Goal: Information Seeking & Learning: Learn about a topic

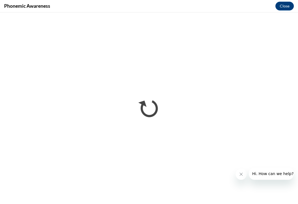
scroll to position [395, 0]
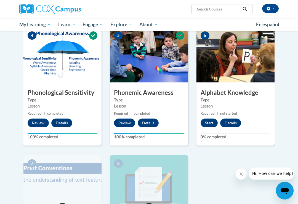
scroll to position [253, 0]
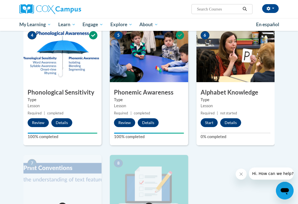
click at [209, 119] on button "Start" at bounding box center [209, 123] width 17 height 9
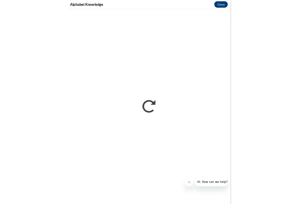
scroll to position [254, 0]
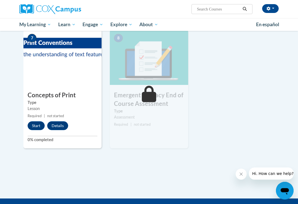
scroll to position [379, 0]
click at [37, 123] on button "Start" at bounding box center [36, 125] width 17 height 9
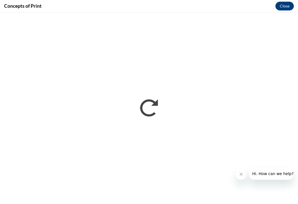
scroll to position [0, 0]
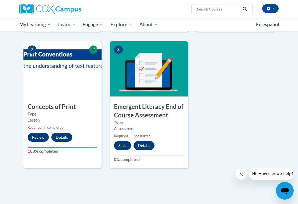
scroll to position [367, 0]
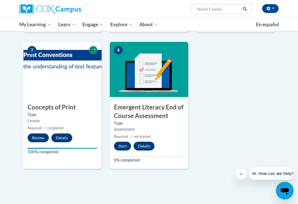
click at [123, 142] on button "Start" at bounding box center [122, 146] width 17 height 9
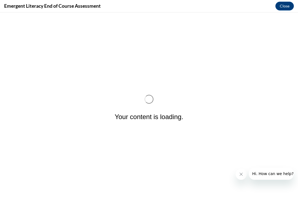
scroll to position [0, 0]
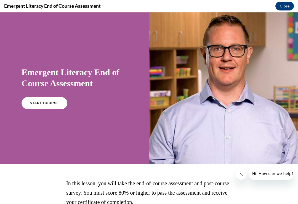
click at [47, 101] on span "START COURSE" at bounding box center [44, 103] width 29 height 4
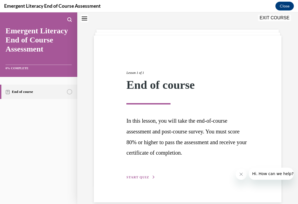
scroll to position [19, 0]
click at [140, 176] on span "START QUIZ" at bounding box center [137, 178] width 23 height 4
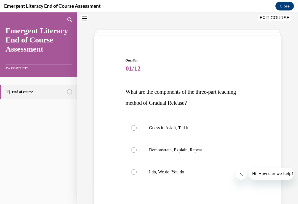
click at [137, 170] on label "I do, We do, You do" at bounding box center [188, 172] width 124 height 22
click at [137, 170] on input "I do, We do, You do" at bounding box center [134, 172] width 6 height 6
radio input "true"
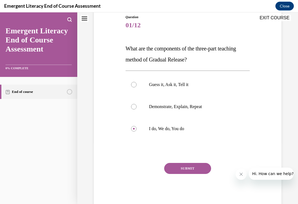
click at [191, 167] on button "SUBMIT" at bounding box center [187, 168] width 47 height 11
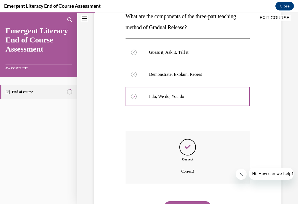
scroll to position [107, 0]
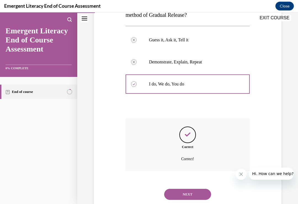
click at [193, 189] on button "NEXT" at bounding box center [187, 194] width 47 height 11
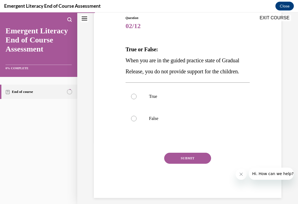
click at [136, 130] on label "False" at bounding box center [188, 119] width 124 height 22
click at [136, 121] on input "False" at bounding box center [134, 119] width 6 height 6
radio input "true"
click at [195, 164] on button "SUBMIT" at bounding box center [187, 158] width 47 height 11
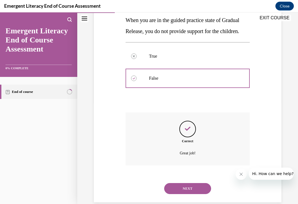
scroll to position [107, 0]
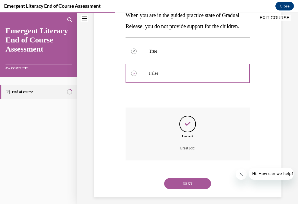
click at [191, 189] on button "NEXT" at bounding box center [187, 183] width 47 height 11
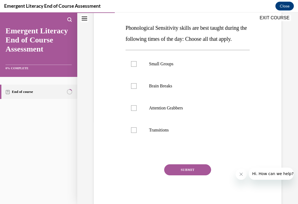
scroll to position [83, 0]
click at [128, 67] on label "Small Groups" at bounding box center [188, 64] width 124 height 22
click at [131, 67] on input "Small Groups" at bounding box center [134, 64] width 6 height 6
checkbox input "true"
click at [197, 170] on button "SUBMIT" at bounding box center [187, 170] width 47 height 11
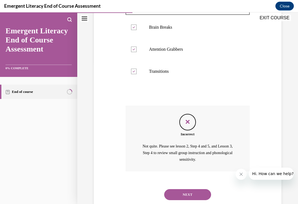
scroll to position [141, 0]
click at [195, 191] on button "NEXT" at bounding box center [187, 195] width 47 height 11
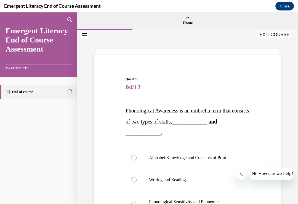
scroll to position [25, 0]
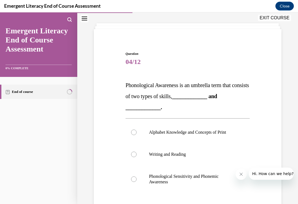
click at [139, 180] on label "Phonological Sensitivity and Phonemic Awareness" at bounding box center [188, 180] width 124 height 28
click at [137, 180] on input "Phonological Sensitivity and Phonemic Awareness" at bounding box center [134, 180] width 6 height 6
radio input "true"
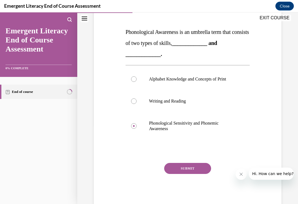
click at [195, 168] on button "SUBMIT" at bounding box center [187, 168] width 47 height 11
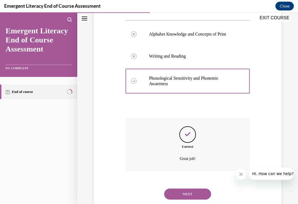
scroll to position [123, 0]
click at [182, 189] on button "NEXT" at bounding box center [187, 194] width 47 height 11
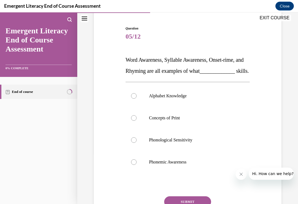
scroll to position [54, 0]
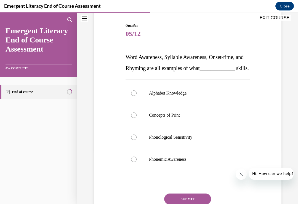
click at [134, 162] on div at bounding box center [134, 160] width 6 height 6
click at [134, 162] on input "Phonemic Awareness" at bounding box center [134, 160] width 6 height 6
radio input "true"
click at [174, 204] on button "SUBMIT" at bounding box center [187, 199] width 47 height 11
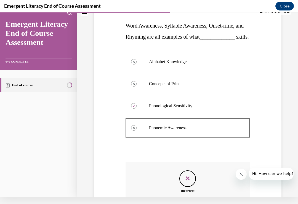
scroll to position [78, 0]
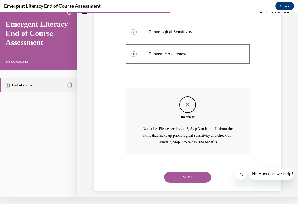
click at [183, 179] on button "NEXT" at bounding box center [187, 177] width 47 height 11
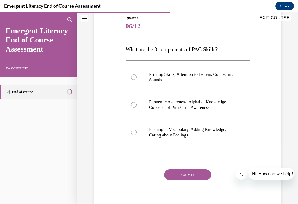
click at [131, 102] on label "Phonemic Awareness, Alphabet Knowledge, Concepts of Print/Print Awareness" at bounding box center [188, 105] width 124 height 28
click at [131, 102] on input "Phonemic Awareness, Alphabet Knowledge, Concepts of Print/Print Awareness" at bounding box center [134, 105] width 6 height 6
radio input "true"
click at [132, 103] on div at bounding box center [134, 105] width 6 height 6
click at [132, 103] on input "Phonemic Awareness, Alphabet Knowledge, Concepts of Print/Print Awareness" at bounding box center [134, 105] width 6 height 6
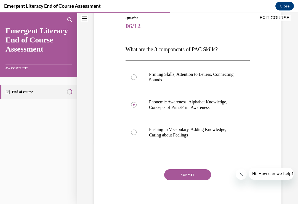
click at [181, 174] on button "SUBMIT" at bounding box center [187, 174] width 47 height 11
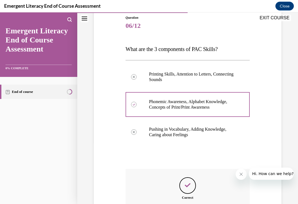
scroll to position [62, 0]
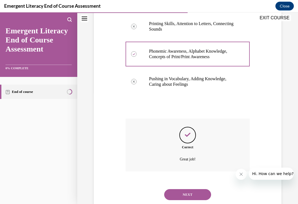
click at [186, 189] on button "NEXT" at bounding box center [187, 194] width 47 height 11
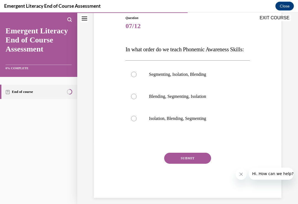
click at [134, 130] on label "Isolation, Blending, Segmenting" at bounding box center [188, 119] width 124 height 22
click at [134, 121] on input "Isolation, Blending, Segmenting" at bounding box center [134, 119] width 6 height 6
radio input "true"
click at [176, 164] on button "SUBMIT" at bounding box center [187, 158] width 47 height 11
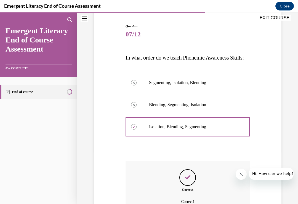
scroll to position [50, 0]
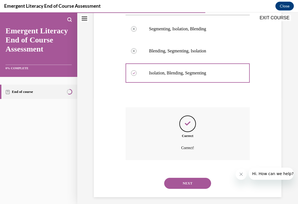
click at [187, 189] on button "NEXT" at bounding box center [187, 183] width 47 height 11
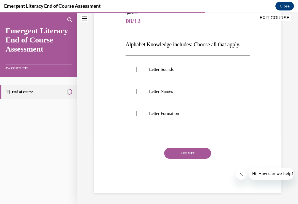
scroll to position [51, 0]
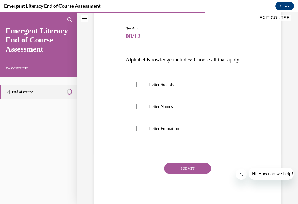
click at [136, 85] on div at bounding box center [134, 85] width 6 height 6
click at [136, 85] on input "Letter Sounds" at bounding box center [134, 85] width 6 height 6
checkbox input "true"
click at [134, 110] on label "Letter Names" at bounding box center [188, 107] width 124 height 22
click at [134, 110] on input "Letter Names" at bounding box center [134, 107] width 6 height 6
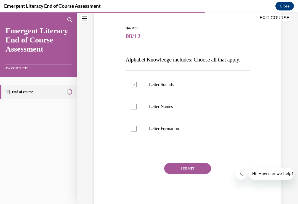
checkbox input "true"
click at [132, 128] on div at bounding box center [134, 129] width 6 height 6
click at [132, 128] on input "Letter Formation" at bounding box center [134, 129] width 6 height 6
checkbox input "true"
click at [178, 172] on button "SUBMIT" at bounding box center [187, 168] width 47 height 11
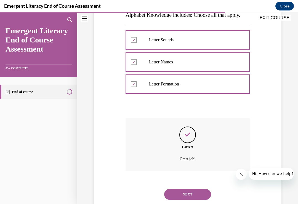
scroll to position [96, 0]
click at [180, 189] on button "NEXT" at bounding box center [187, 194] width 47 height 11
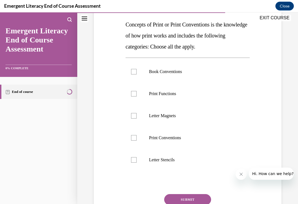
scroll to position [86, 0]
click at [136, 70] on div at bounding box center [134, 72] width 6 height 6
click at [136, 70] on input "Book Conventions" at bounding box center [134, 72] width 6 height 6
checkbox input "true"
click at [136, 97] on label "Print Functions" at bounding box center [188, 94] width 124 height 22
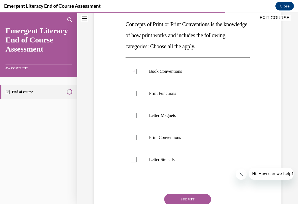
click at [136, 96] on input "Print Functions" at bounding box center [134, 94] width 6 height 6
checkbox input "true"
click at [139, 137] on label "Print Conventions" at bounding box center [188, 138] width 124 height 22
click at [137, 137] on input "Print Conventions" at bounding box center [134, 138] width 6 height 6
checkbox input "true"
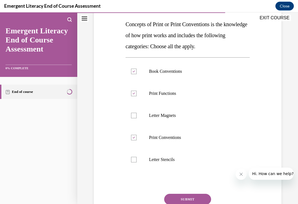
click at [179, 202] on button "SUBMIT" at bounding box center [187, 199] width 47 height 11
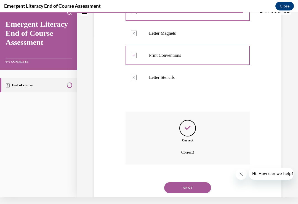
scroll to position [162, 0]
click at [186, 183] on button "NEXT" at bounding box center [187, 188] width 47 height 11
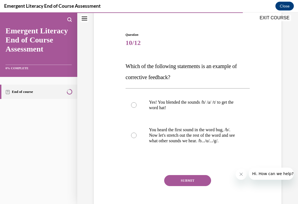
scroll to position [44, 0]
click at [136, 138] on div at bounding box center [134, 136] width 6 height 6
click at [136, 138] on input "You heard the first sound in the word bug, /b/. Now let's stretch out the rest …" at bounding box center [134, 136] width 6 height 6
radio input "true"
click at [177, 186] on button "SUBMIT" at bounding box center [187, 180] width 47 height 11
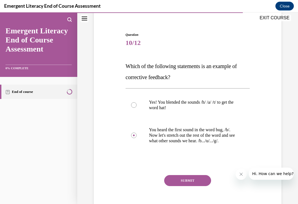
scroll to position [7, 0]
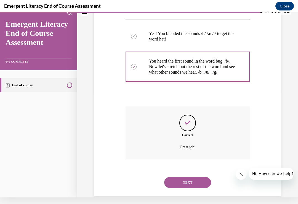
click at [178, 179] on button "NEXT" at bounding box center [187, 182] width 47 height 11
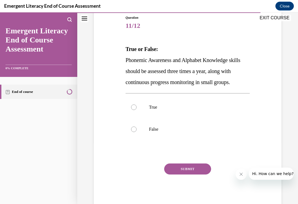
click at [133, 110] on div at bounding box center [134, 108] width 6 height 6
click at [133, 110] on input "True" at bounding box center [134, 108] width 6 height 6
radio input "true"
click at [179, 175] on button "SUBMIT" at bounding box center [187, 169] width 47 height 11
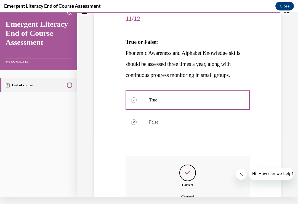
scroll to position [118, 0]
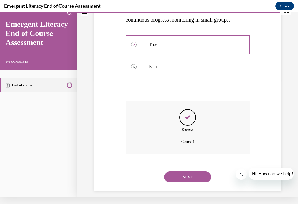
click at [181, 182] on button "NEXT" at bounding box center [187, 177] width 47 height 11
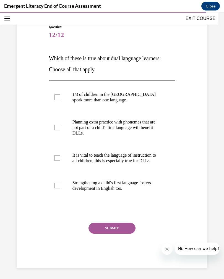
scroll to position [37, 0]
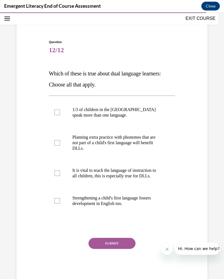
click at [56, 113] on div at bounding box center [57, 113] width 6 height 6
click at [56, 113] on input "1/3 of children in the US speak more than one language." at bounding box center [57, 113] width 6 height 6
click at [56, 112] on div at bounding box center [57, 113] width 6 height 6
click at [56, 112] on input "1/3 of children in the US speak more than one language." at bounding box center [57, 113] width 6 height 6
checkbox input "false"
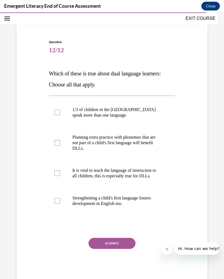
click at [60, 201] on div at bounding box center [57, 201] width 6 height 6
click at [60, 201] on input "Strengthening a child's first language fosters development in English too." at bounding box center [57, 201] width 6 height 6
checkbox input "true"
click at [58, 173] on div at bounding box center [57, 173] width 6 height 6
click at [58, 173] on input "It is vital to teach the language of instruction to all children, this is espec…" at bounding box center [57, 173] width 6 height 6
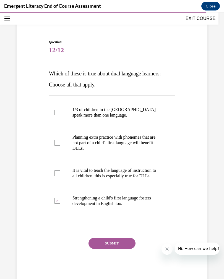
checkbox input "true"
click at [121, 204] on button "SUBMIT" at bounding box center [111, 243] width 47 height 11
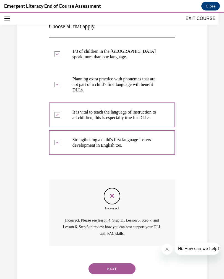
scroll to position [94, 0]
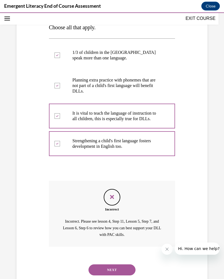
click at [115, 204] on button "NEXT" at bounding box center [111, 269] width 47 height 11
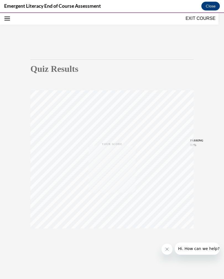
scroll to position [17, 0]
click at [109, 204] on div "TAKE AGAIN" at bounding box center [112, 240] width 20 height 13
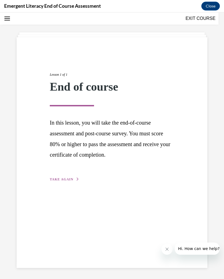
click at [58, 177] on span "TAKE AGAIN" at bounding box center [61, 179] width 23 height 4
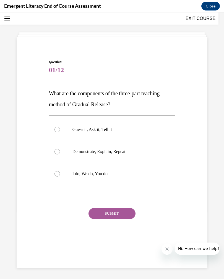
click at [57, 174] on div at bounding box center [57, 174] width 6 height 6
click at [57, 174] on input "I do, We do, You do" at bounding box center [57, 174] width 6 height 6
radio input "true"
click at [117, 204] on button "SUBMIT" at bounding box center [111, 213] width 47 height 11
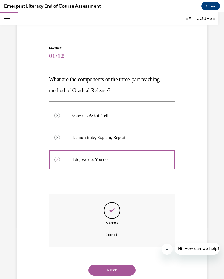
scroll to position [32, 0]
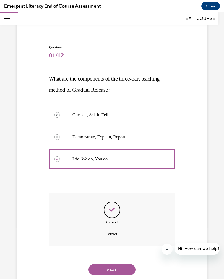
click at [117, 204] on button "NEXT" at bounding box center [111, 269] width 47 height 11
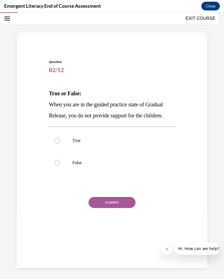
scroll to position [17, 0]
click at [53, 160] on label "False" at bounding box center [112, 163] width 126 height 22
click at [54, 160] on input "False" at bounding box center [57, 163] width 6 height 6
radio input "true"
click at [119, 197] on button "SUBMIT" at bounding box center [111, 202] width 47 height 11
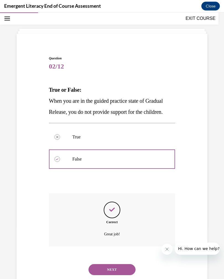
scroll to position [21, 0]
click at [116, 204] on button "NEXT" at bounding box center [111, 269] width 47 height 11
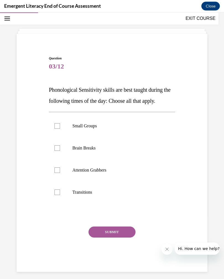
scroll to position [17, 0]
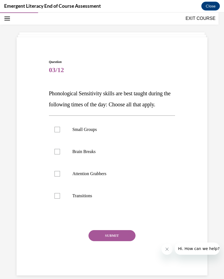
click at [59, 154] on label "Brain Breaks" at bounding box center [112, 151] width 126 height 22
click at [59, 154] on input "Brain Breaks" at bounding box center [57, 152] width 6 height 6
checkbox input "true"
click at [56, 174] on div at bounding box center [57, 174] width 6 height 6
click at [56, 174] on input "Attention Grabbers" at bounding box center [57, 174] width 6 height 6
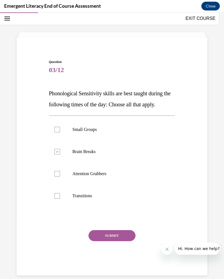
checkbox input "true"
click at [57, 195] on div at bounding box center [57, 196] width 6 height 6
click at [57, 195] on input "Transitions" at bounding box center [57, 196] width 6 height 6
checkbox input "true"
click at [115, 204] on button "SUBMIT" at bounding box center [111, 235] width 47 height 11
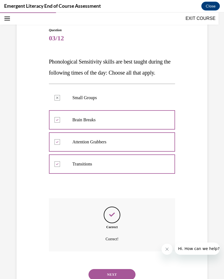
scroll to position [54, 0]
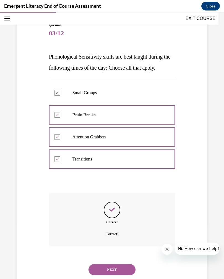
click at [116, 204] on button "NEXT" at bounding box center [111, 269] width 47 height 11
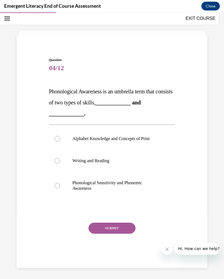
scroll to position [17, 0]
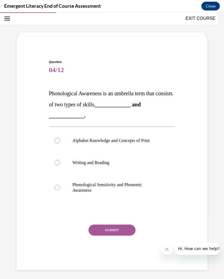
click at [59, 187] on div at bounding box center [57, 188] width 6 height 6
click at [59, 187] on input "Phonological Sensitivity and Phonemic Awareness" at bounding box center [57, 188] width 6 height 6
radio input "true"
click at [116, 204] on button "SUBMIT" at bounding box center [111, 229] width 47 height 11
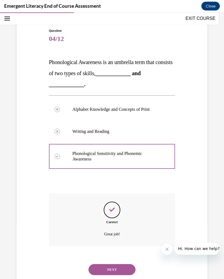
click at [117, 204] on button "NEXT" at bounding box center [111, 269] width 47 height 11
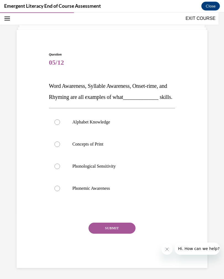
scroll to position [21, 0]
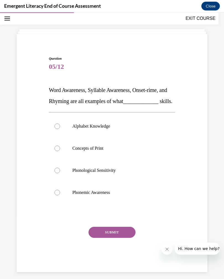
click at [60, 181] on label "Phonological Sensitivity" at bounding box center [112, 170] width 126 height 22
click at [60, 173] on input "Phonological Sensitivity" at bounding box center [57, 171] width 6 height 6
radio input "true"
click at [119, 204] on button "SUBMIT" at bounding box center [111, 232] width 47 height 11
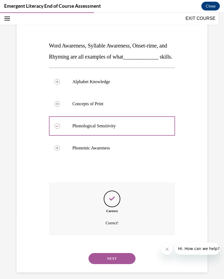
click at [119, 204] on button "NEXT" at bounding box center [111, 258] width 47 height 11
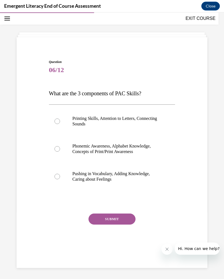
scroll to position [17, 0]
click at [63, 149] on label "Phonemic Awareness, Alphabet Knowledge, Concepts of Print/Print Awareness" at bounding box center [112, 149] width 126 height 28
click at [60, 149] on input "Phonemic Awareness, Alphabet Knowledge, Concepts of Print/Print Awareness" at bounding box center [57, 149] width 6 height 6
radio input "true"
click at [118, 204] on button "SUBMIT" at bounding box center [111, 218] width 47 height 11
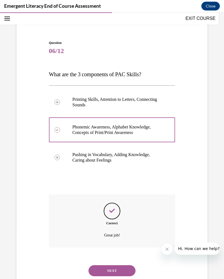
scroll to position [38, 0]
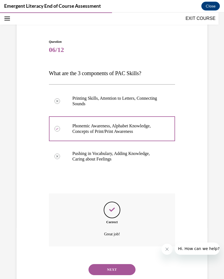
click at [116, 204] on button "NEXT" at bounding box center [111, 269] width 47 height 11
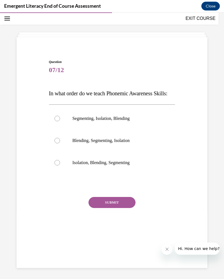
scroll to position [17, 0]
click at [57, 165] on div at bounding box center [57, 163] width 6 height 6
click at [57, 165] on input "Isolation, Blending, Segmenting" at bounding box center [57, 163] width 6 height 6
radio input "true"
click at [122, 204] on button "SUBMIT" at bounding box center [111, 202] width 47 height 11
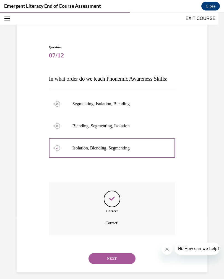
click at [120, 204] on button "NEXT" at bounding box center [111, 258] width 47 height 11
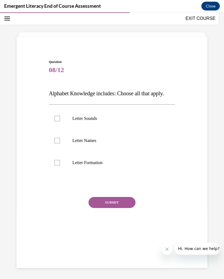
click at [60, 118] on div at bounding box center [57, 119] width 6 height 6
click at [60, 118] on input "Letter Sounds" at bounding box center [57, 119] width 6 height 6
checkbox input "true"
click at [59, 137] on label "Letter Names" at bounding box center [112, 140] width 126 height 22
click at [59, 138] on input "Letter Names" at bounding box center [57, 141] width 6 height 6
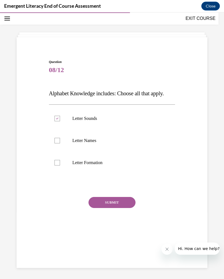
checkbox input "true"
click at [59, 164] on div at bounding box center [57, 163] width 6 height 6
click at [59, 164] on input "Letter Formation" at bounding box center [57, 163] width 6 height 6
checkbox input "true"
click at [123, 203] on button "SUBMIT" at bounding box center [111, 202] width 47 height 11
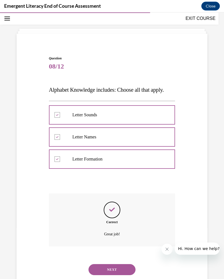
scroll to position [21, 0]
click at [122, 204] on button "NEXT" at bounding box center [111, 269] width 47 height 11
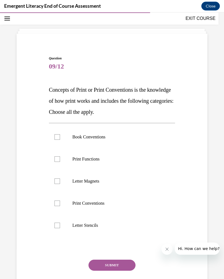
click at [60, 139] on div at bounding box center [57, 137] width 6 height 6
click at [60, 139] on input "Book Conventions" at bounding box center [57, 137] width 6 height 6
checkbox input "true"
click at [59, 162] on label "Print Functions" at bounding box center [112, 159] width 126 height 22
click at [59, 162] on input "Print Functions" at bounding box center [57, 159] width 6 height 6
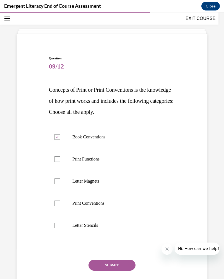
checkbox input "true"
click at [59, 204] on div at bounding box center [57, 203] width 6 height 6
click at [59, 204] on input "Print Conventions" at bounding box center [57, 203] width 6 height 6
checkbox input "true"
click at [119, 204] on button "SUBMIT" at bounding box center [111, 264] width 47 height 11
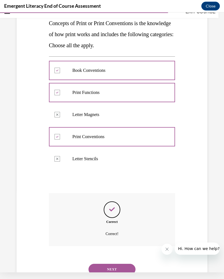
scroll to position [87, 0]
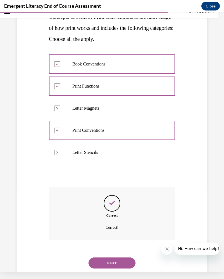
click at [113, 204] on button "NEXT" at bounding box center [111, 262] width 47 height 11
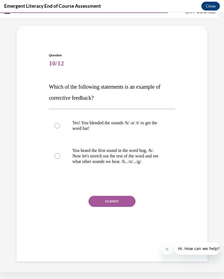
scroll to position [17, 0]
click at [56, 158] on div at bounding box center [57, 156] width 6 height 6
click at [56, 158] on input "You heard the first sound in the word bug, /b/. Now let's stretch out the rest …" at bounding box center [57, 156] width 6 height 6
radio input "true"
click at [117, 204] on button "SUBMIT" at bounding box center [111, 201] width 47 height 11
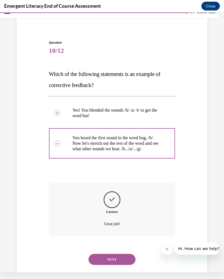
scroll to position [32, 0]
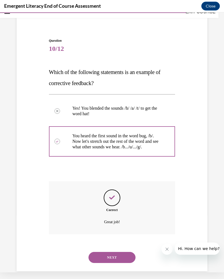
click at [121, 204] on button "NEXT" at bounding box center [111, 257] width 47 height 11
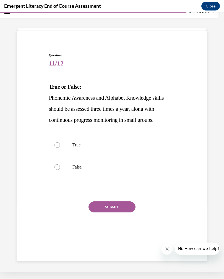
scroll to position [17, 0]
click at [61, 139] on label "True" at bounding box center [112, 145] width 126 height 22
click at [60, 142] on input "True" at bounding box center [57, 145] width 6 height 6
radio input "true"
click at [118, 204] on button "SUBMIT" at bounding box center [111, 206] width 47 height 11
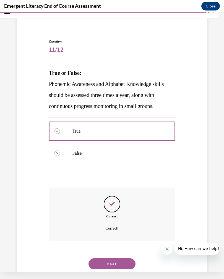
scroll to position [32, 0]
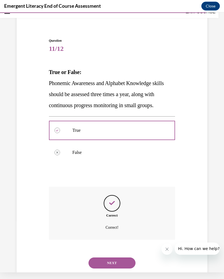
click at [116, 204] on button "NEXT" at bounding box center [111, 262] width 47 height 11
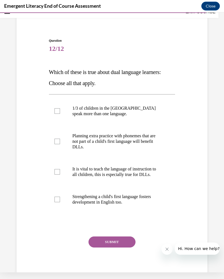
click at [57, 110] on div at bounding box center [57, 111] width 6 height 6
click at [57, 110] on input "1/3 of children in the US speak more than one language." at bounding box center [57, 111] width 6 height 6
checkbox input "true"
click at [55, 140] on div at bounding box center [57, 142] width 6 height 6
click at [55, 140] on input "Planning extra practice with phonemes that are not part of a child's first lang…" at bounding box center [57, 142] width 6 height 6
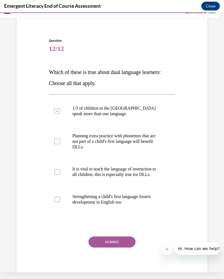
checkbox input "true"
click at [59, 170] on div at bounding box center [57, 172] width 6 height 6
click at [59, 170] on input "It is vital to teach the language of instruction to all children, this is espec…" at bounding box center [57, 172] width 6 height 6
checkbox input "true"
click at [60, 197] on div at bounding box center [57, 200] width 6 height 6
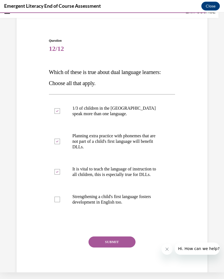
click at [60, 197] on input "Strengthening a child's first language fosters development in English too." at bounding box center [57, 200] width 6 height 6
checkbox input "true"
click at [118, 204] on button "SUBMIT" at bounding box center [111, 241] width 47 height 11
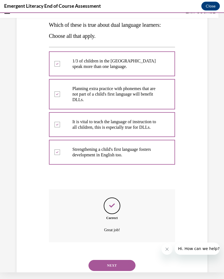
scroll to position [82, 0]
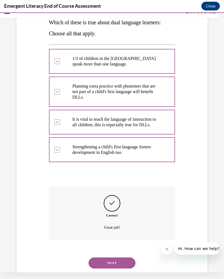
click at [116, 204] on button "NEXT" at bounding box center [111, 262] width 47 height 11
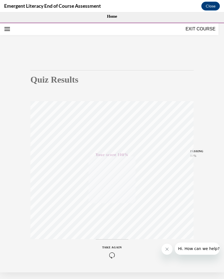
scroll to position [0, 0]
click at [199, 27] on button "EXIT COURSE" at bounding box center [200, 28] width 33 height 7
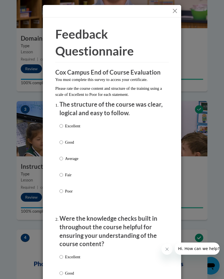
click at [64, 123] on label "Excellent" at bounding box center [69, 130] width 21 height 15
click at [63, 123] on input "Excellent" at bounding box center [61, 126] width 4 height 6
radio input "true"
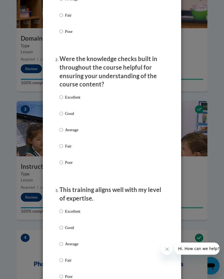
scroll to position [153, 0]
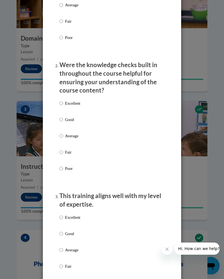
click at [66, 100] on p "Excellent" at bounding box center [72, 103] width 15 height 6
click at [63, 100] on input "Excellent" at bounding box center [61, 103] width 4 height 6
radio input "true"
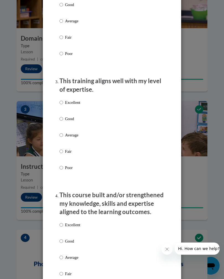
scroll to position [269, 0]
click at [60, 102] on input "Excellent" at bounding box center [61, 102] width 4 height 6
radio input "true"
click at [63, 115] on input "Good" at bounding box center [61, 118] width 4 height 6
radio input "true"
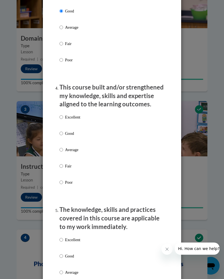
scroll to position [374, 0]
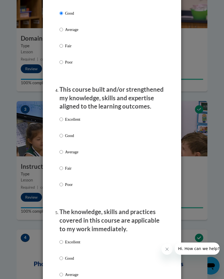
click at [65, 116] on p "Excellent" at bounding box center [72, 119] width 15 height 6
click at [63, 116] on input "Excellent" at bounding box center [61, 119] width 4 height 6
radio input "true"
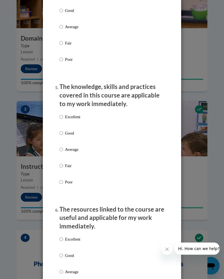
scroll to position [507, 0]
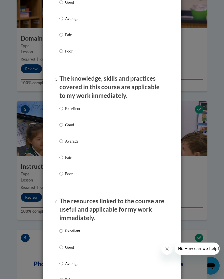
click at [64, 105] on label "Excellent" at bounding box center [69, 112] width 21 height 15
click at [63, 105] on input "Excellent" at bounding box center [61, 108] width 4 height 6
radio input "true"
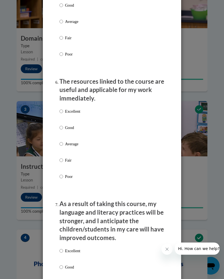
scroll to position [622, 0]
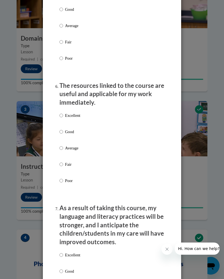
click at [61, 112] on input "Excellent" at bounding box center [61, 115] width 4 height 6
radio input "true"
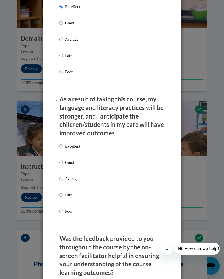
scroll to position [731, 0]
click at [62, 143] on input "Excellent" at bounding box center [61, 146] width 4 height 6
radio input "true"
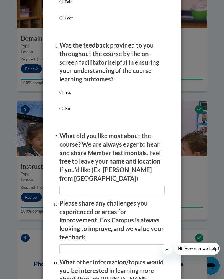
scroll to position [925, 0]
click at [63, 89] on input "Yes" at bounding box center [61, 92] width 4 height 6
radio input "true"
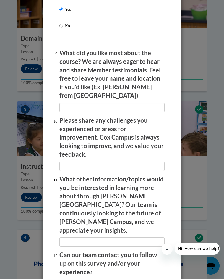
scroll to position [1008, 0]
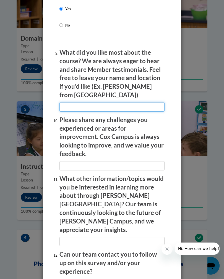
click at [70, 102] on input "textbox" at bounding box center [111, 106] width 105 height 9
type input "All of it. How they provided hand on demonstration."
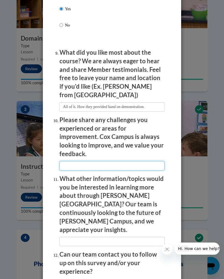
click at [71, 161] on input "textbox" at bounding box center [111, 165] width 105 height 9
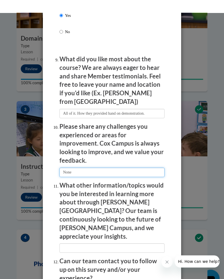
scroll to position [343, 0]
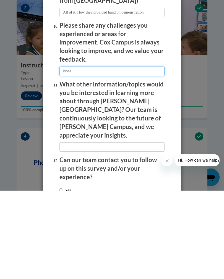
type input "None"
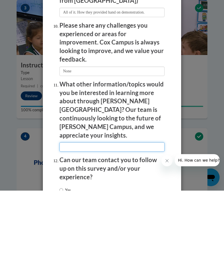
click at [72, 204] on input "textbox" at bounding box center [111, 234] width 105 height 9
type input "C"
type input "The timing is very long."
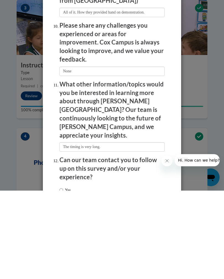
click at [61, 204] on input "Yes" at bounding box center [61, 278] width 4 height 6
radio input "true"
